Goal: Check status: Check status

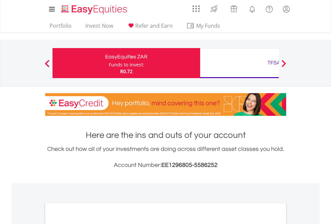
click at [109, 63] on div "Funds to invest:" at bounding box center [126, 65] width 35 height 7
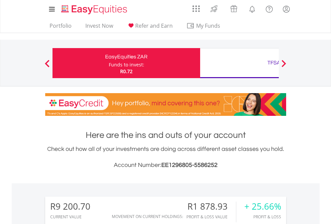
scroll to position [64, 105]
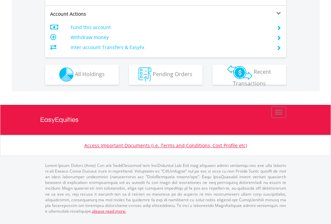
scroll to position [625, 0]
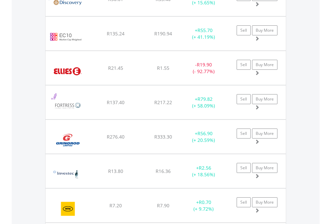
scroll to position [64, 105]
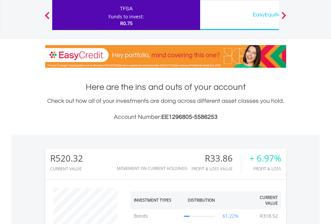
scroll to position [64, 105]
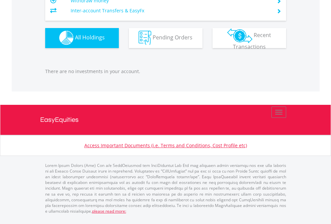
scroll to position [64, 105]
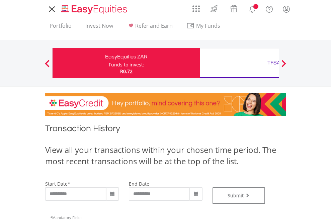
type input "**********"
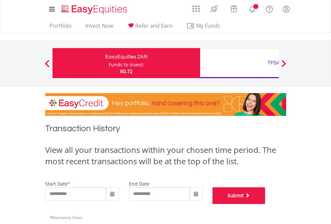
click at [265, 204] on button "Submit" at bounding box center [238, 196] width 53 height 17
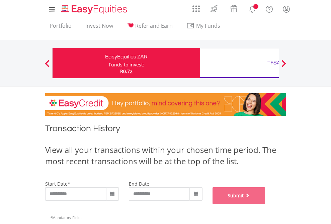
scroll to position [271, 0]
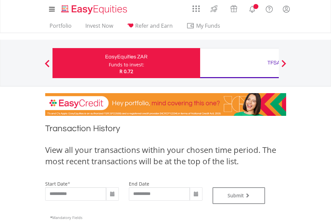
click at [239, 63] on div "TFSA" at bounding box center [273, 62] width 139 height 9
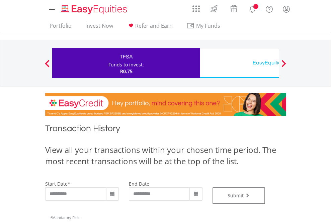
type input "**********"
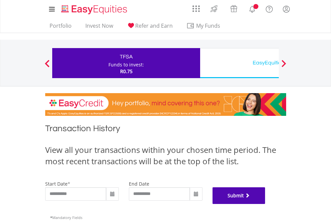
click at [265, 204] on button "Submit" at bounding box center [238, 196] width 53 height 17
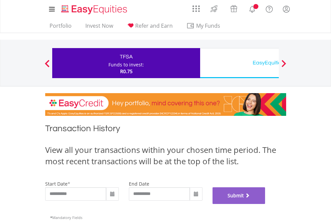
scroll to position [271, 0]
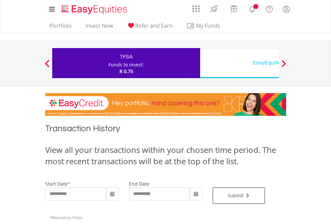
click at [239, 63] on div "EasyEquities USD" at bounding box center [273, 62] width 139 height 9
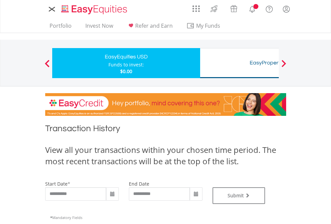
type input "**********"
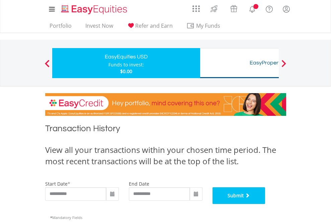
click at [265, 204] on button "Submit" at bounding box center [238, 196] width 53 height 17
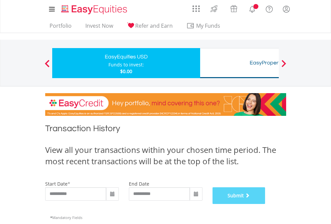
scroll to position [271, 0]
